Goal: Task Accomplishment & Management: Complete application form

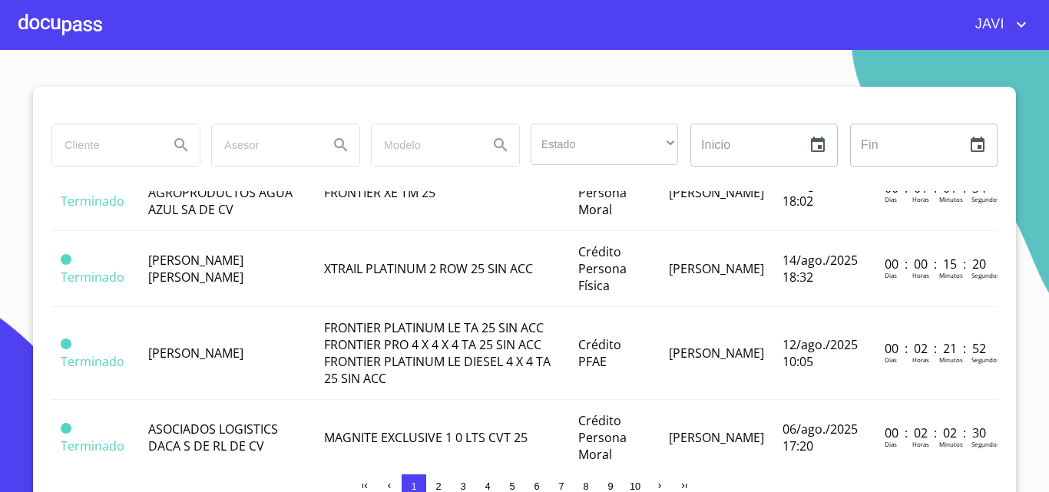
scroll to position [77, 0]
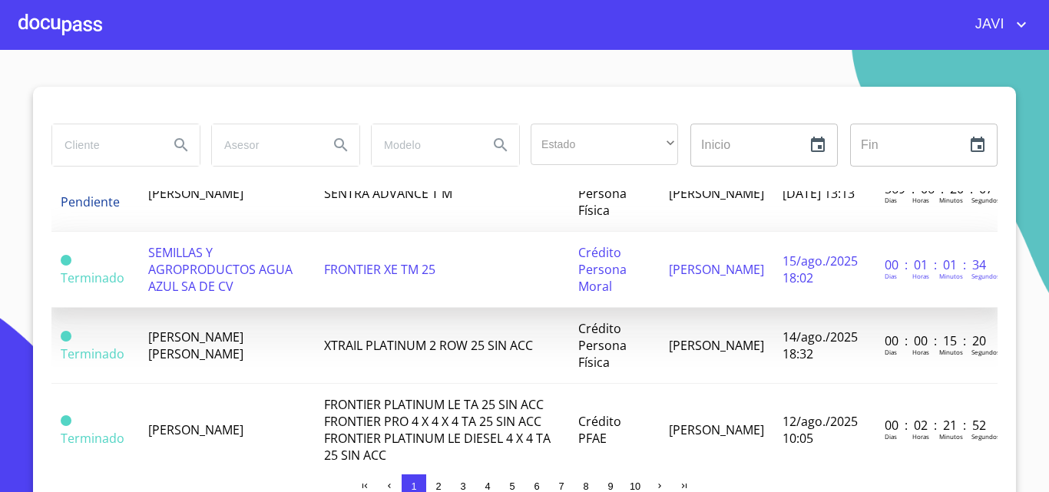
click at [193, 272] on span "SEMILLAS Y AGROPRODUCTOS AGUA AZUL SA DE CV" at bounding box center [220, 269] width 144 height 51
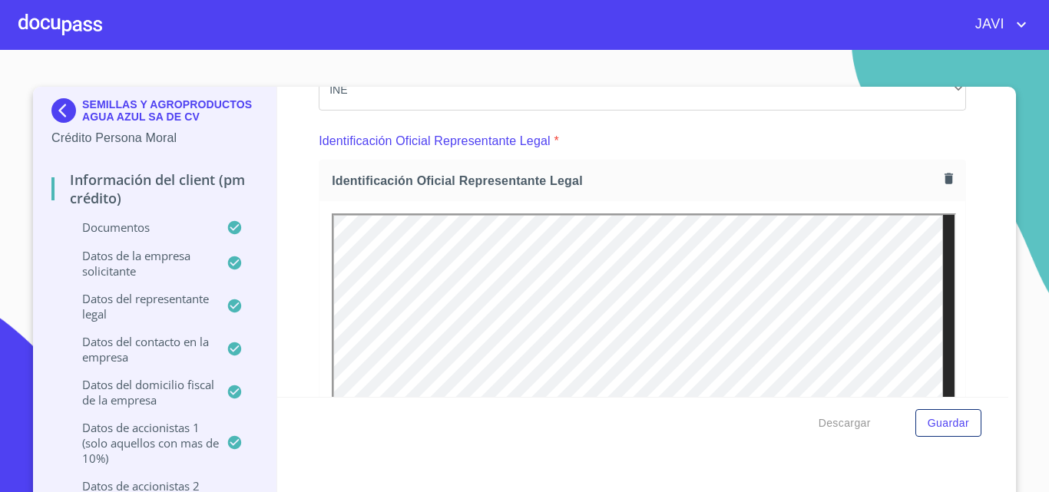
scroll to position [230, 0]
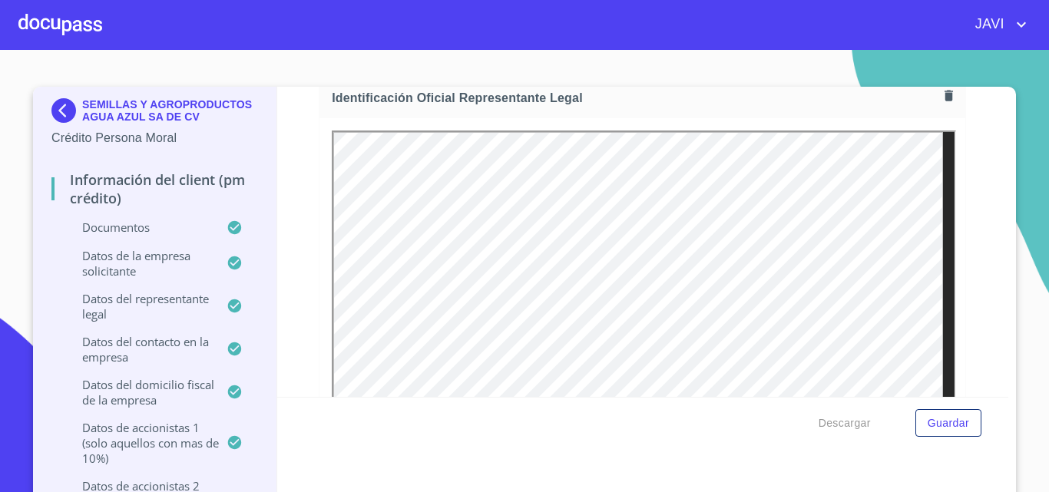
click at [945, 93] on icon "button" at bounding box center [949, 95] width 8 height 11
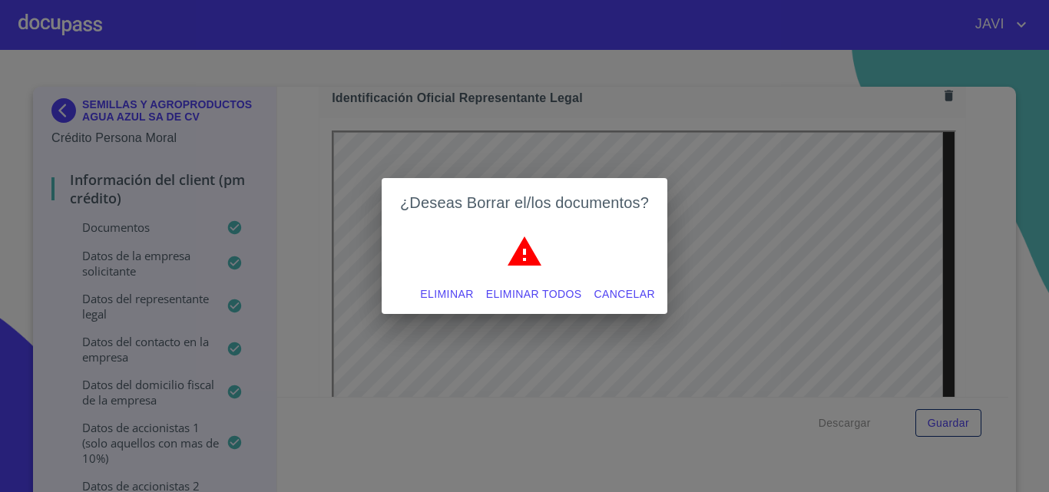
click at [535, 296] on span "Eliminar todos" at bounding box center [534, 294] width 96 height 19
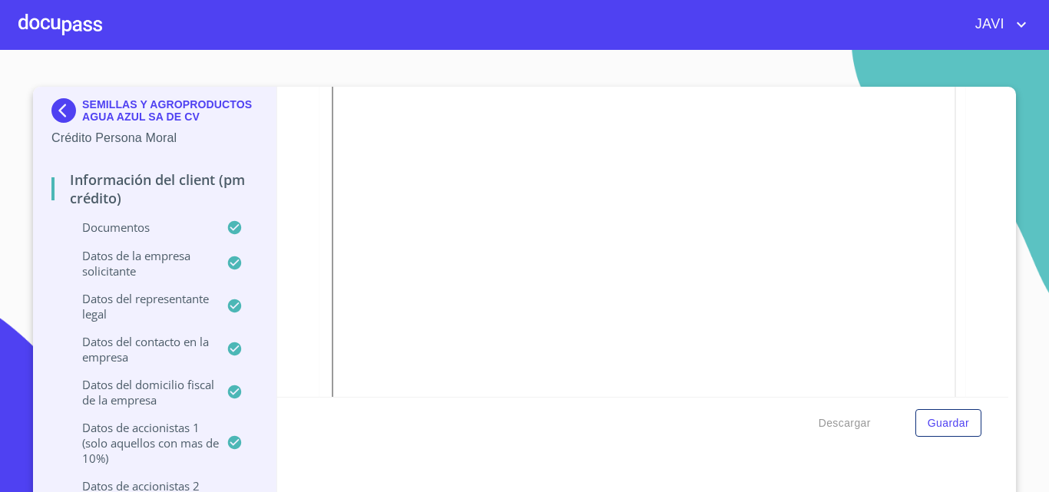
scroll to position [5528, 0]
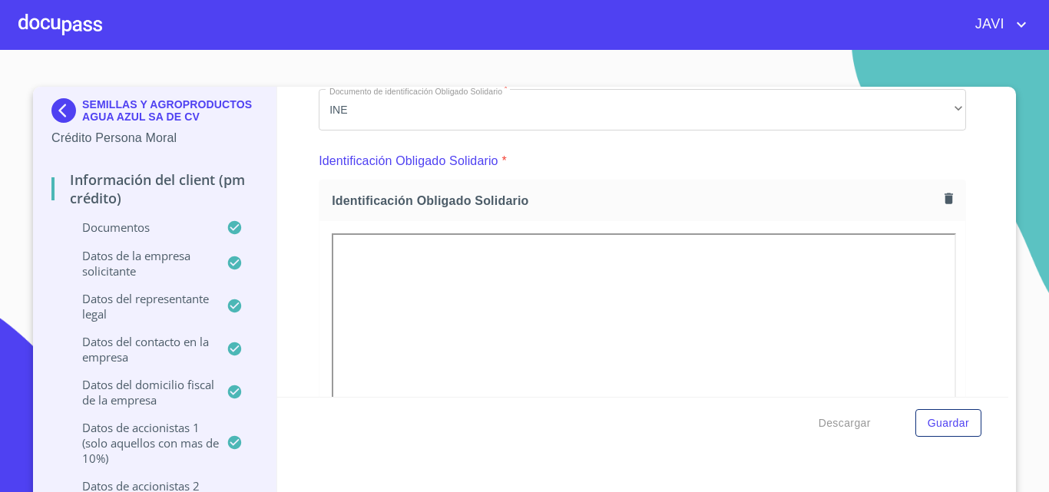
click at [942, 202] on icon "button" at bounding box center [949, 198] width 15 height 15
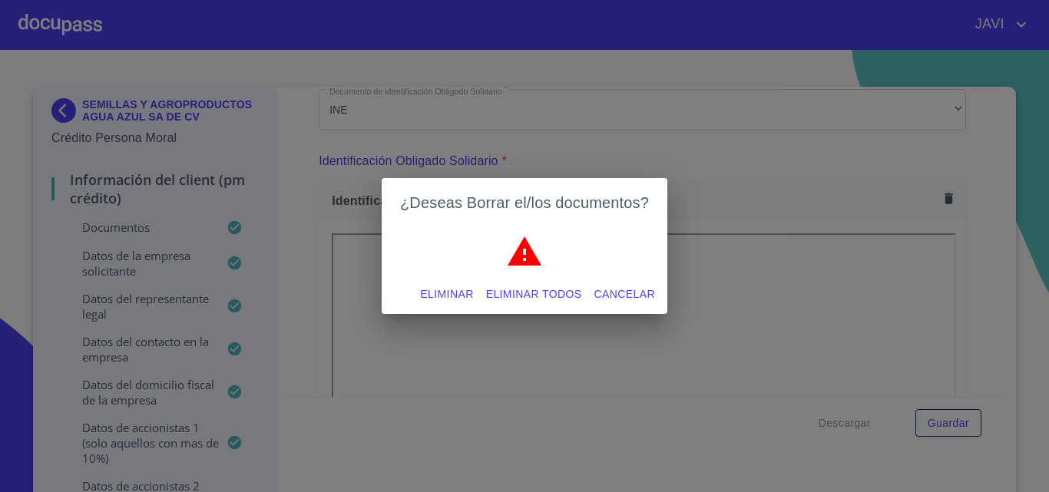
click at [528, 294] on span "Eliminar todos" at bounding box center [534, 294] width 96 height 19
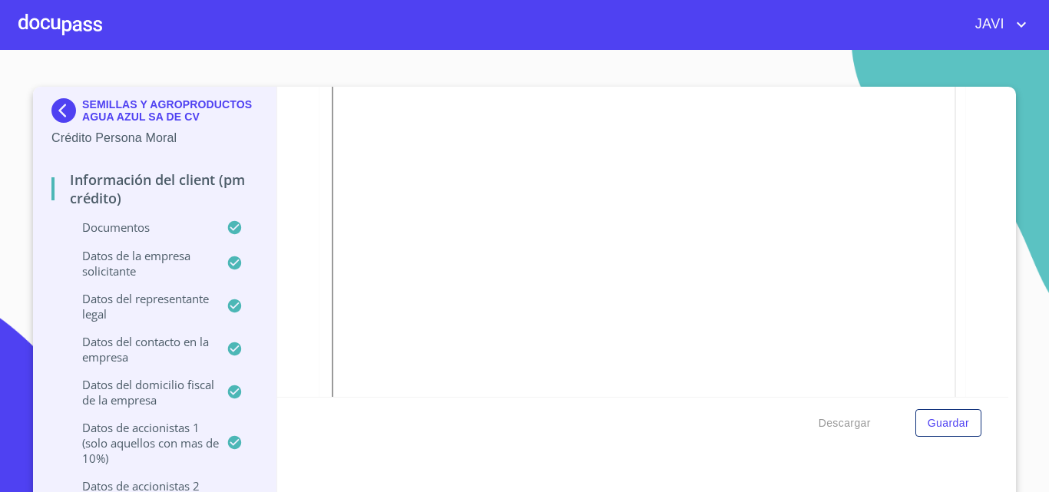
scroll to position [8907, 0]
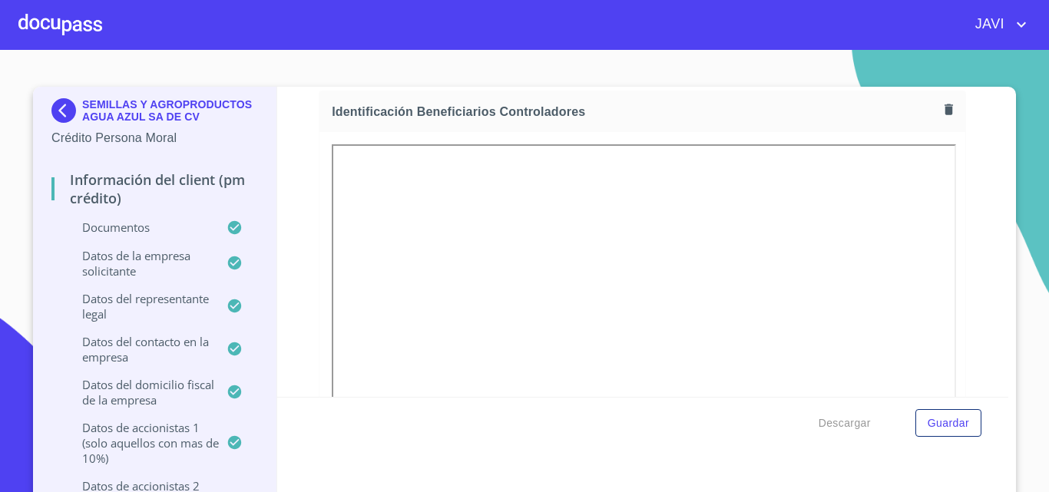
click at [945, 112] on icon "button" at bounding box center [949, 109] width 8 height 11
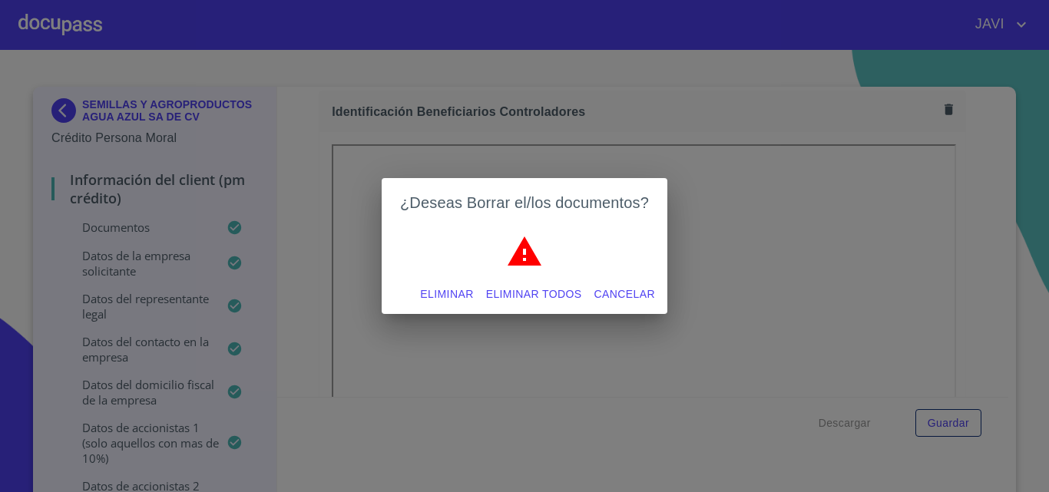
click at [531, 296] on span "Eliminar todos" at bounding box center [534, 294] width 96 height 19
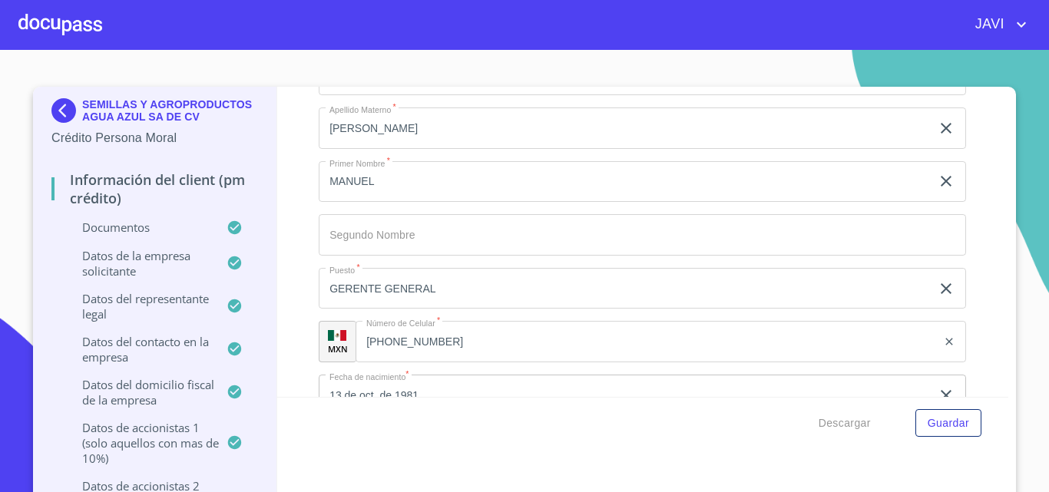
scroll to position [12286, 0]
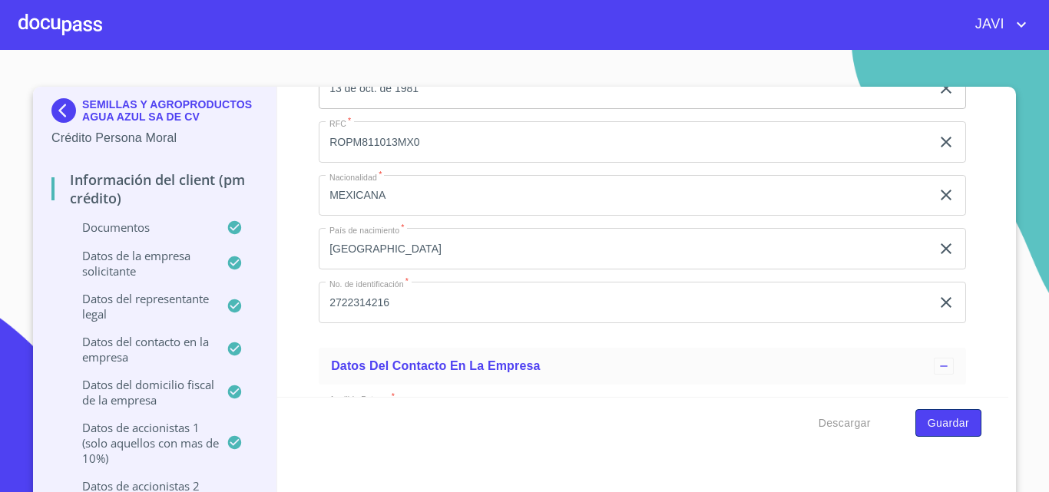
click at [948, 423] on span "Guardar" at bounding box center [948, 423] width 41 height 19
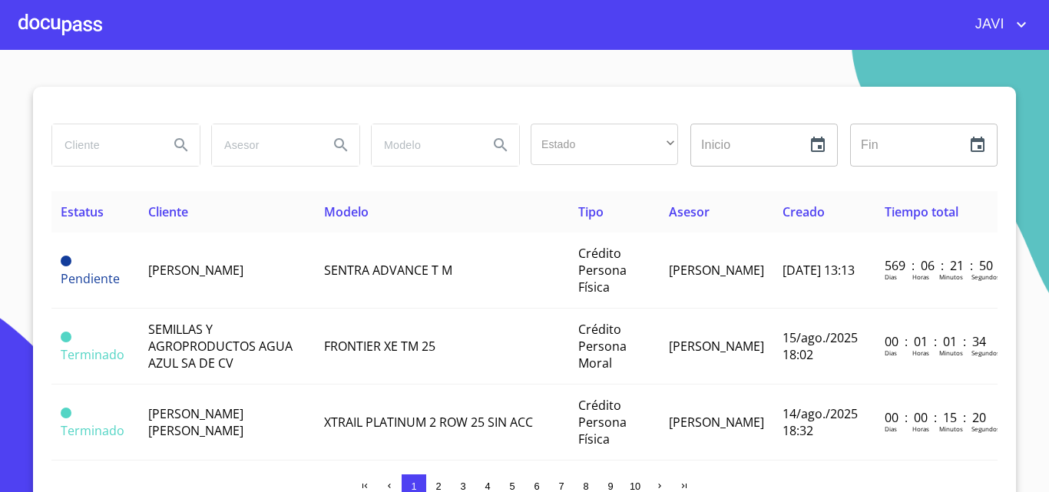
click at [84, 28] on div at bounding box center [60, 24] width 84 height 49
